Goal: Transaction & Acquisition: Purchase product/service

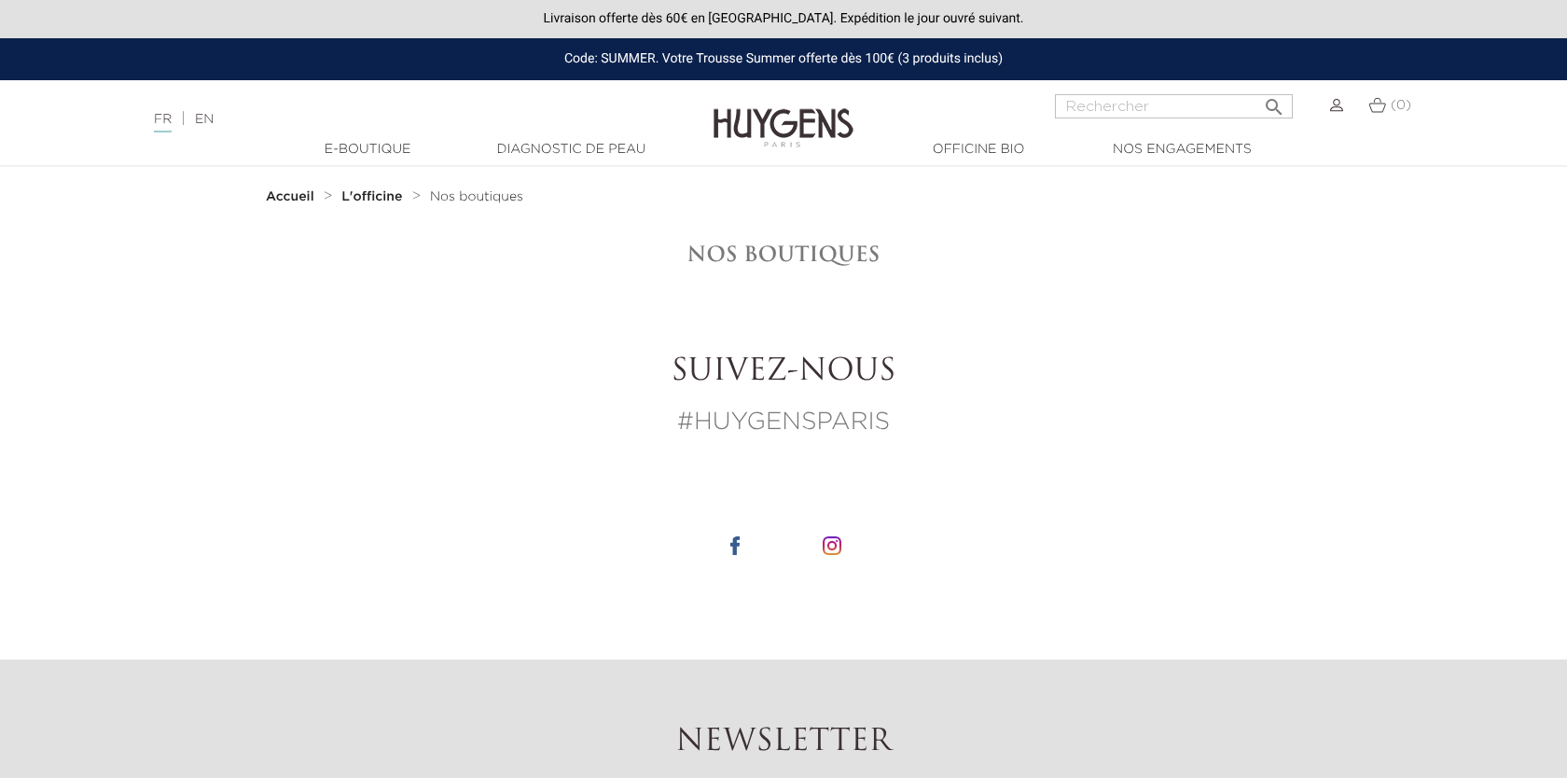
click at [387, 195] on strong "L'officine" at bounding box center [371, 196] width 61 height 13
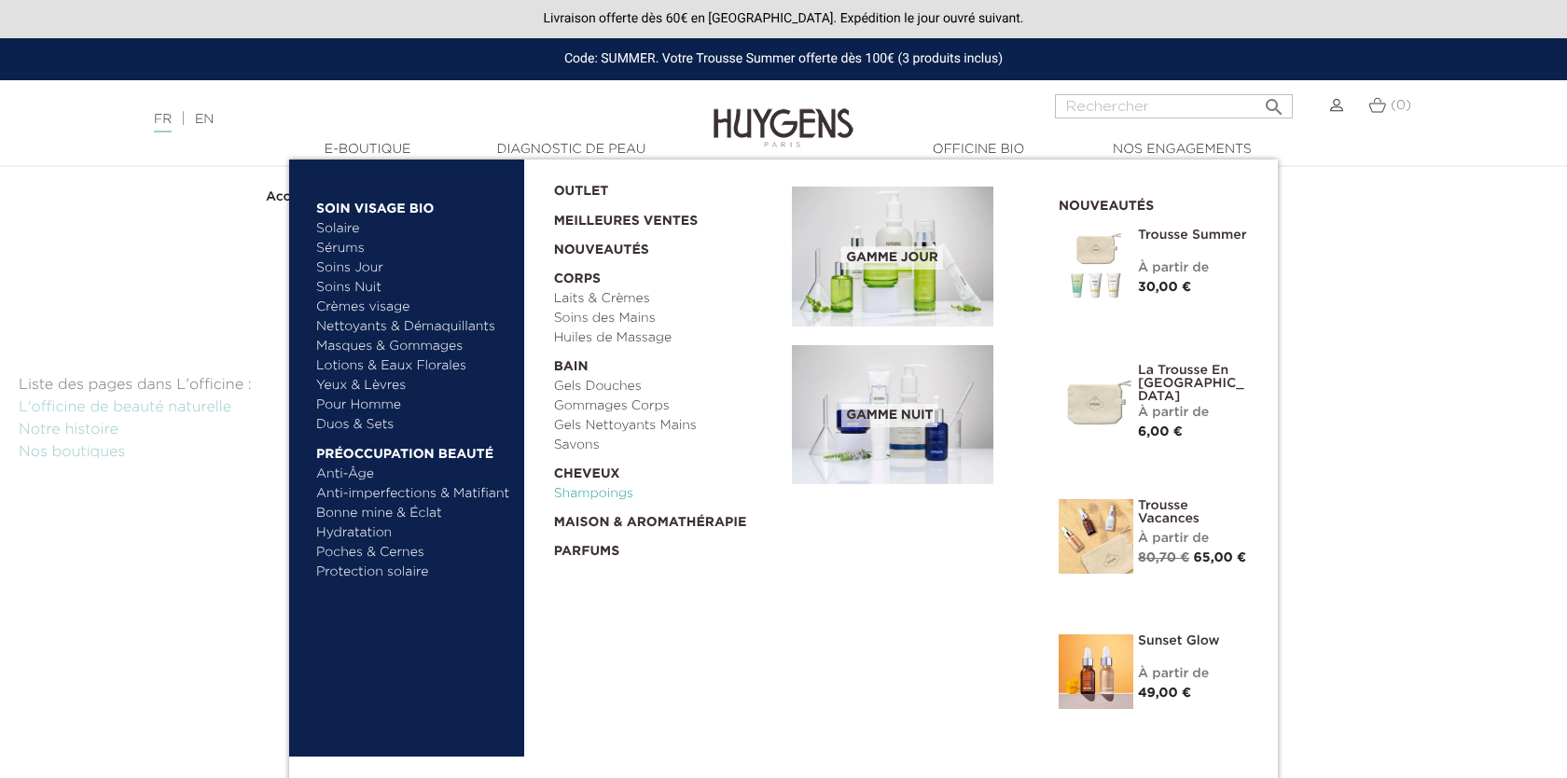
click at [588, 493] on link "Shampoings" at bounding box center [667, 494] width 226 height 20
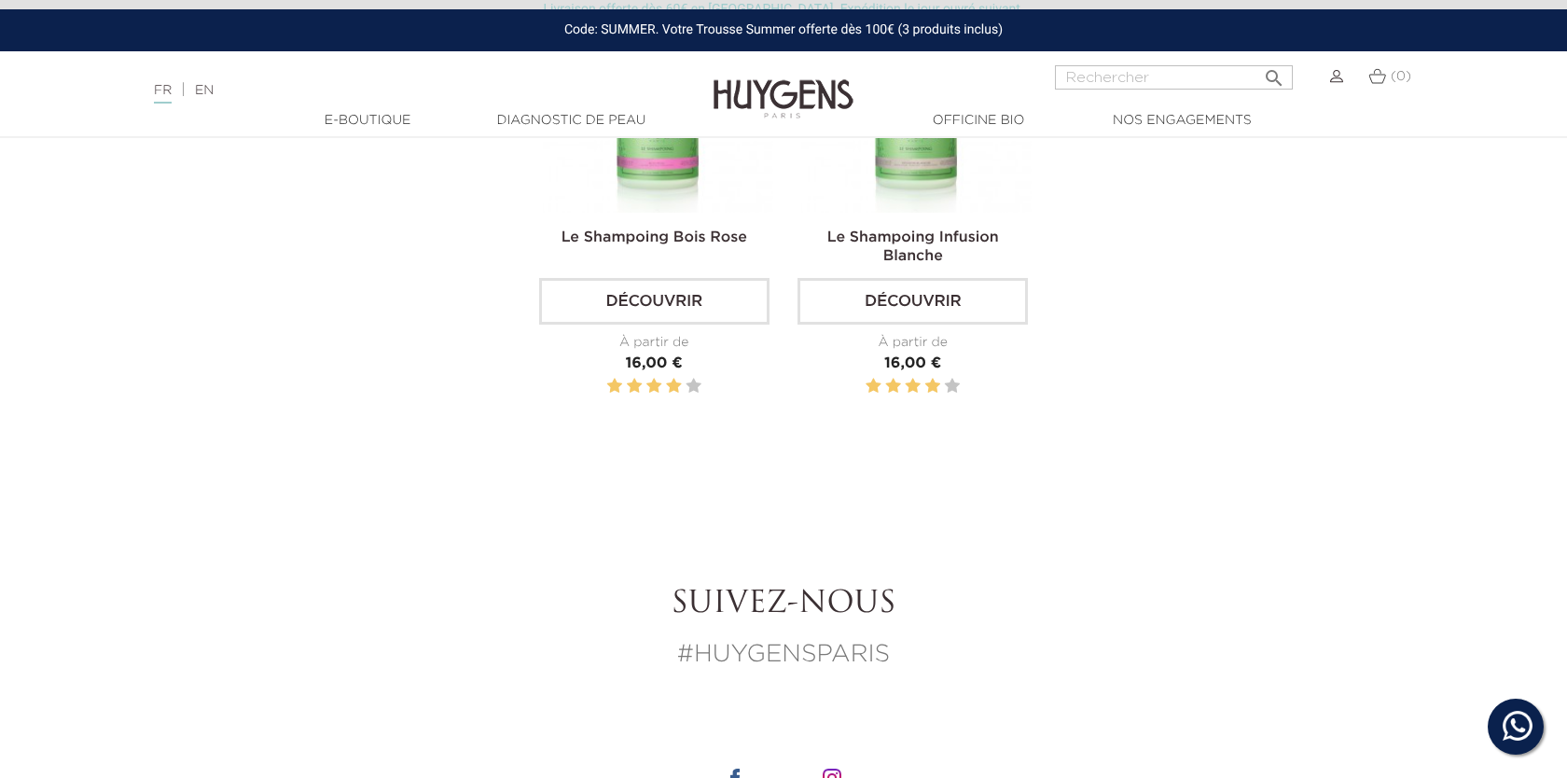
scroll to position [772, 0]
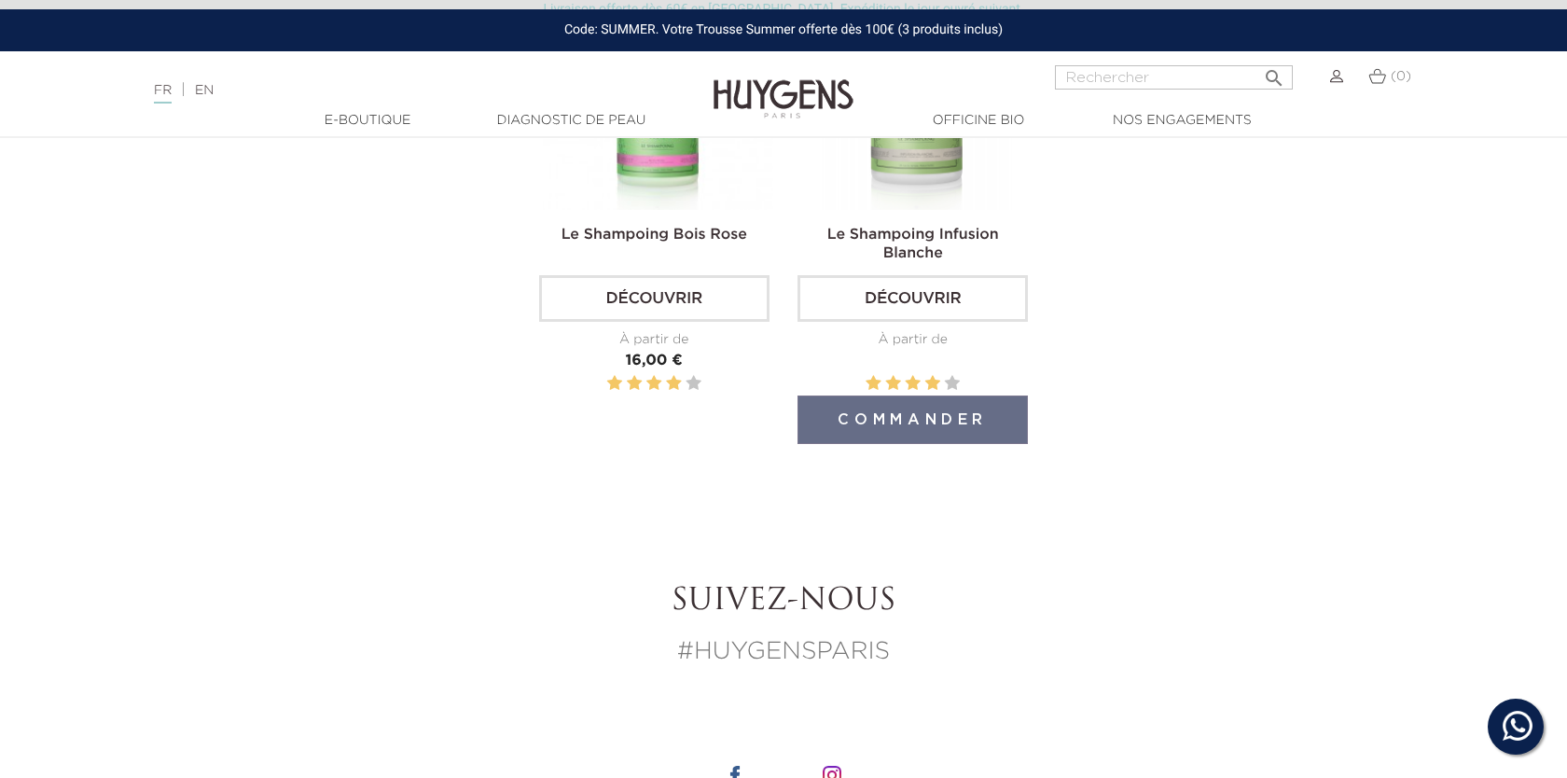
click at [928, 237] on link "Le Shampoing Infusion Blanche" at bounding box center [914, 245] width 172 height 34
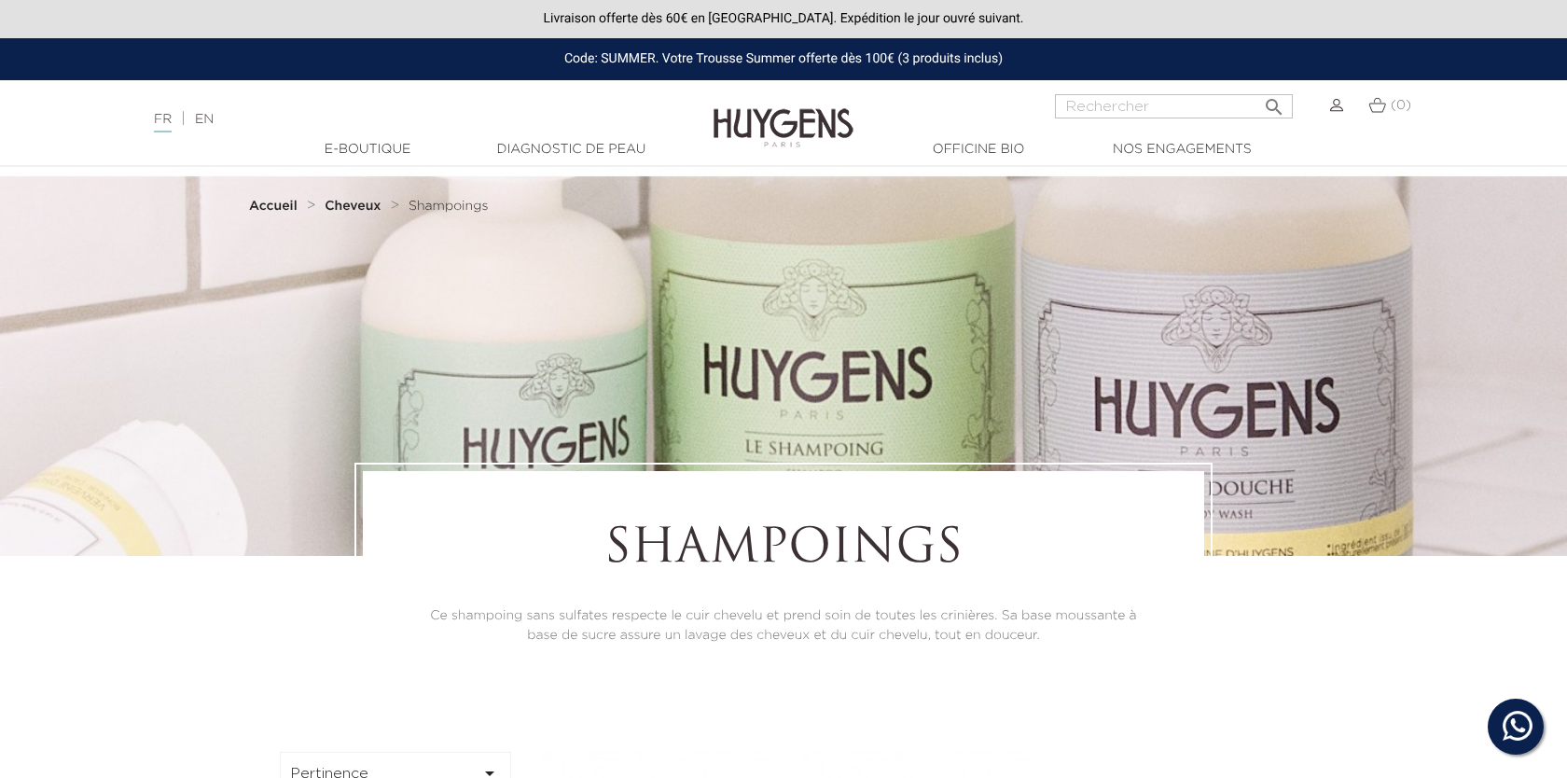
scroll to position [772, 0]
